Goal: Transaction & Acquisition: Purchase product/service

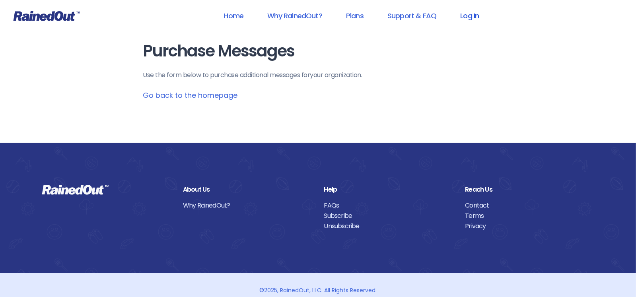
click at [472, 14] on link "Log In" at bounding box center [469, 16] width 39 height 18
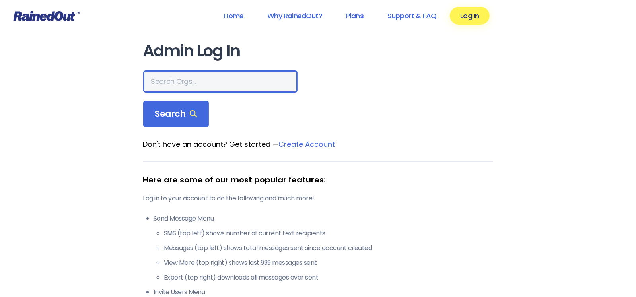
click at [183, 85] on input "text" at bounding box center [220, 81] width 154 height 22
type input "duke city bmx"
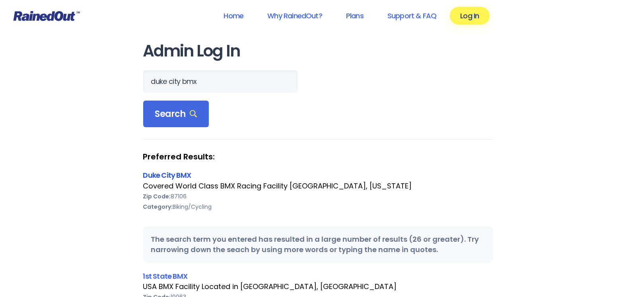
click at [161, 174] on link "Duke City BMX" at bounding box center [167, 175] width 48 height 10
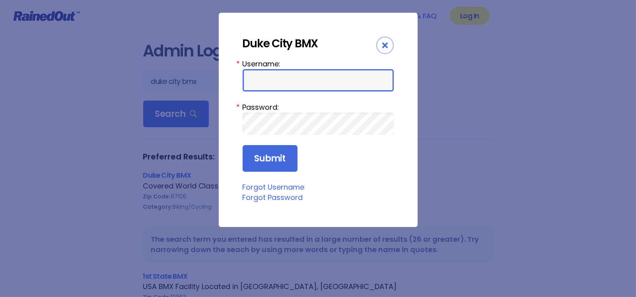
type input "DCBMX1"
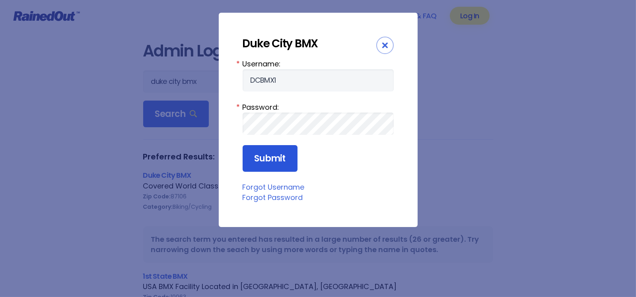
click at [277, 157] on input "Submit" at bounding box center [270, 158] width 55 height 27
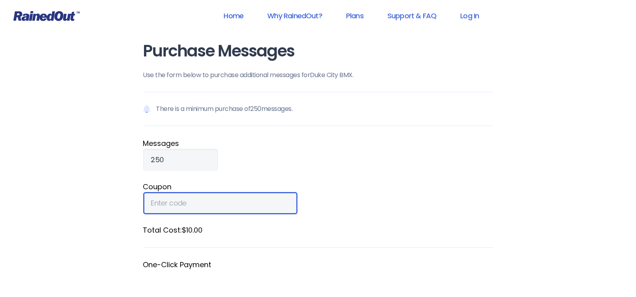
click at [199, 204] on input "Coupon" at bounding box center [220, 203] width 154 height 22
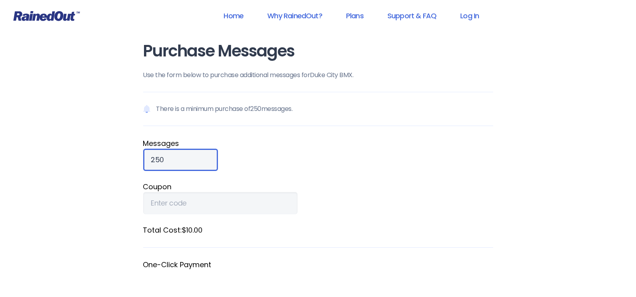
drag, startPoint x: 184, startPoint y: 163, endPoint x: 91, endPoint y: 159, distance: 93.5
click at [91, 159] on div "Home Why RainedOut? Plans Support & FAQ Log In Purchase Messages Use the form b…" at bounding box center [318, 302] width 636 height 604
type input "1500"
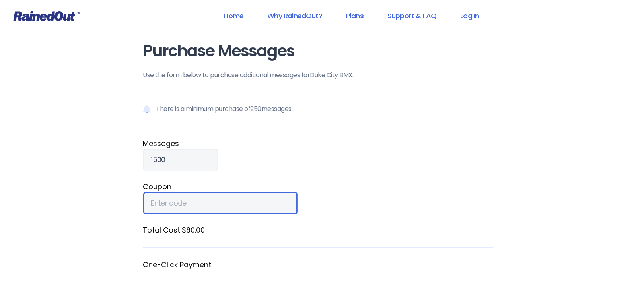
click at [192, 203] on input "Coupon" at bounding box center [220, 203] width 154 height 22
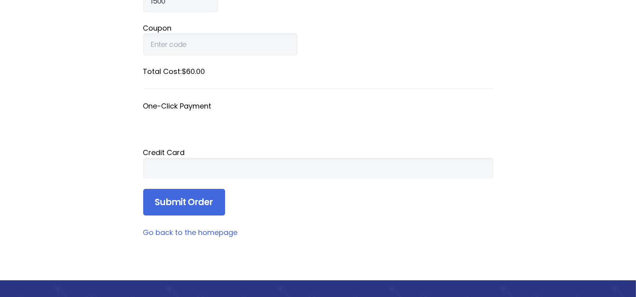
scroll to position [159, 0]
click at [188, 206] on input "Submit Order" at bounding box center [184, 202] width 82 height 27
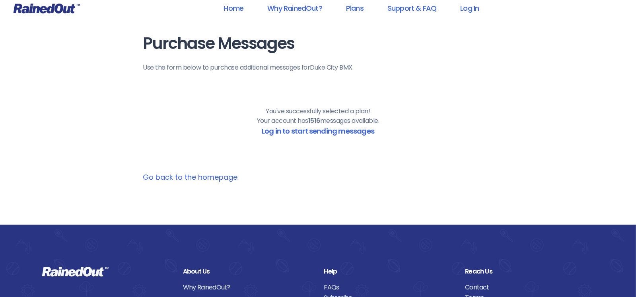
scroll to position [0, 0]
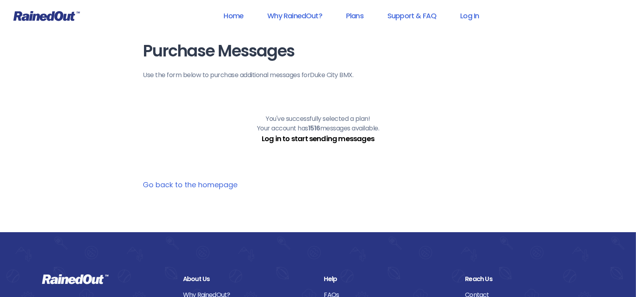
click at [323, 142] on link "Log in to start sending messages" at bounding box center [318, 139] width 113 height 10
